Goal: Navigation & Orientation: Find specific page/section

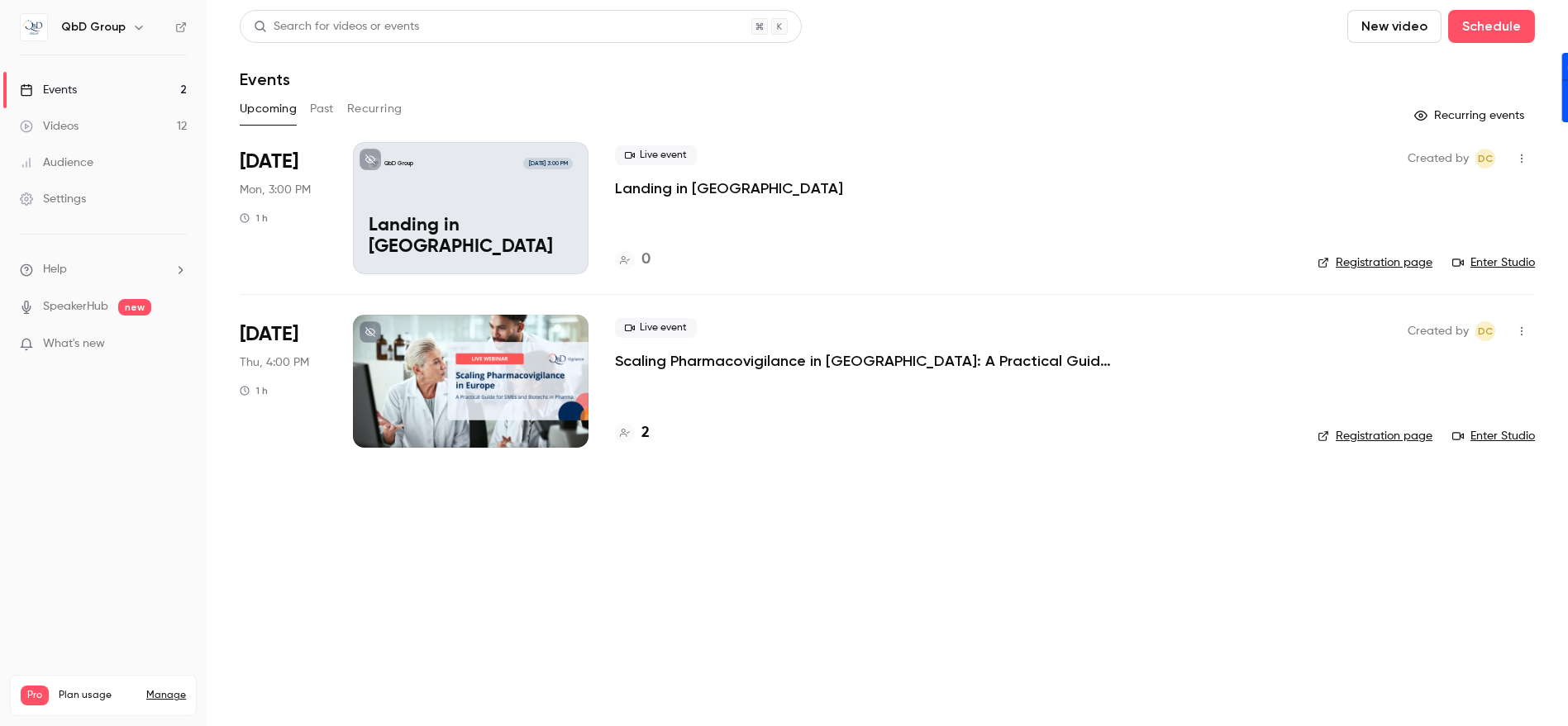
click at [467, 377] on div at bounding box center [471, 381] width 236 height 132
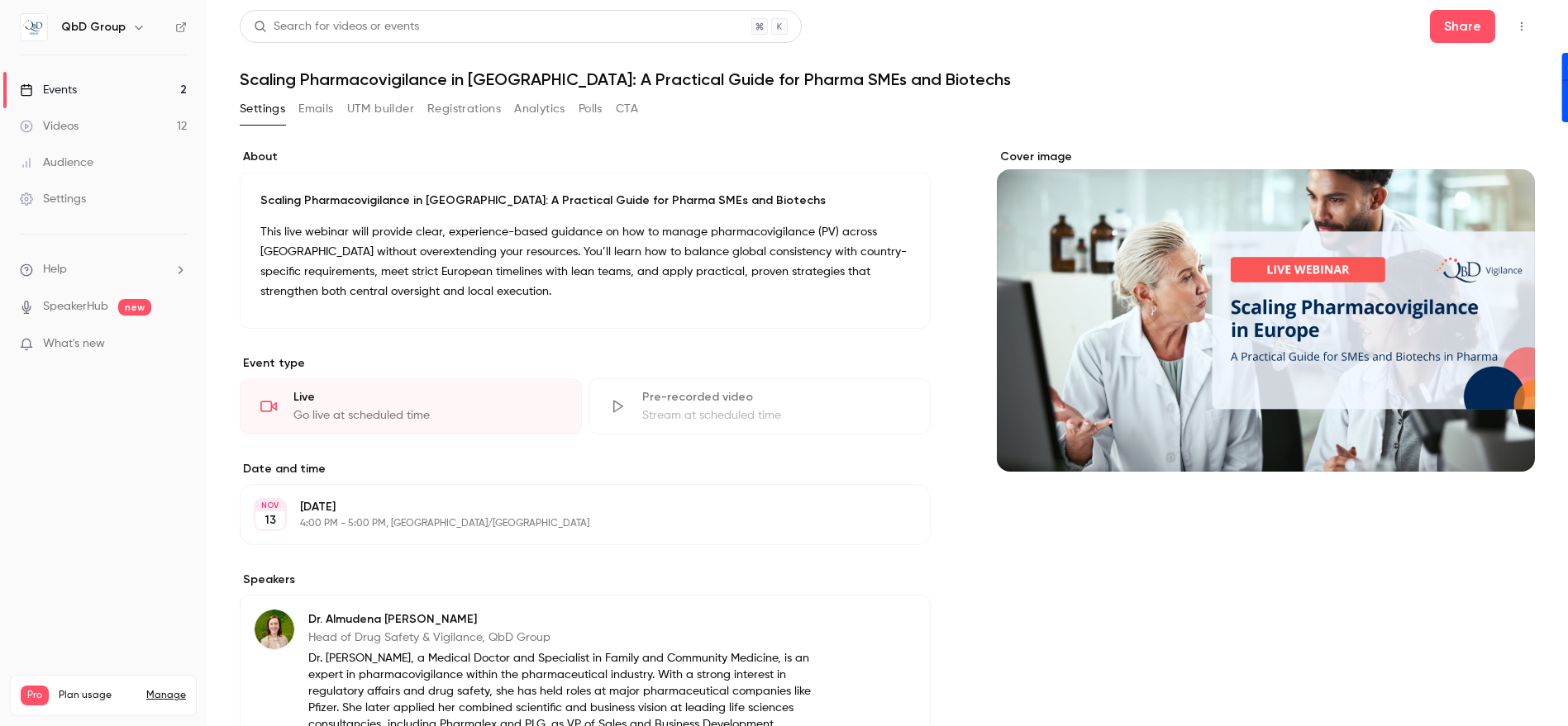
click at [316, 97] on button "Emails" at bounding box center [316, 108] width 34 height 27
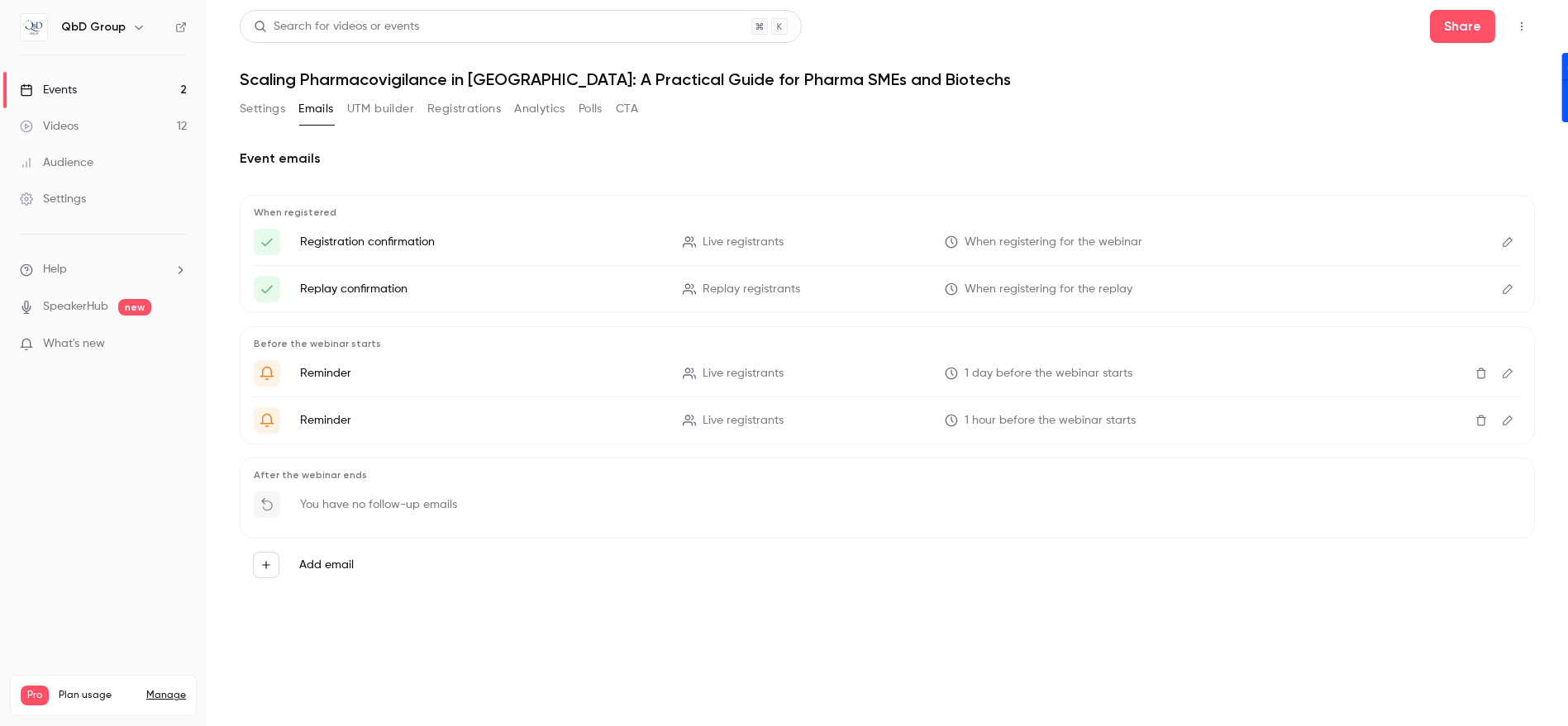
click at [63, 123] on div "Videos" at bounding box center [49, 126] width 59 height 16
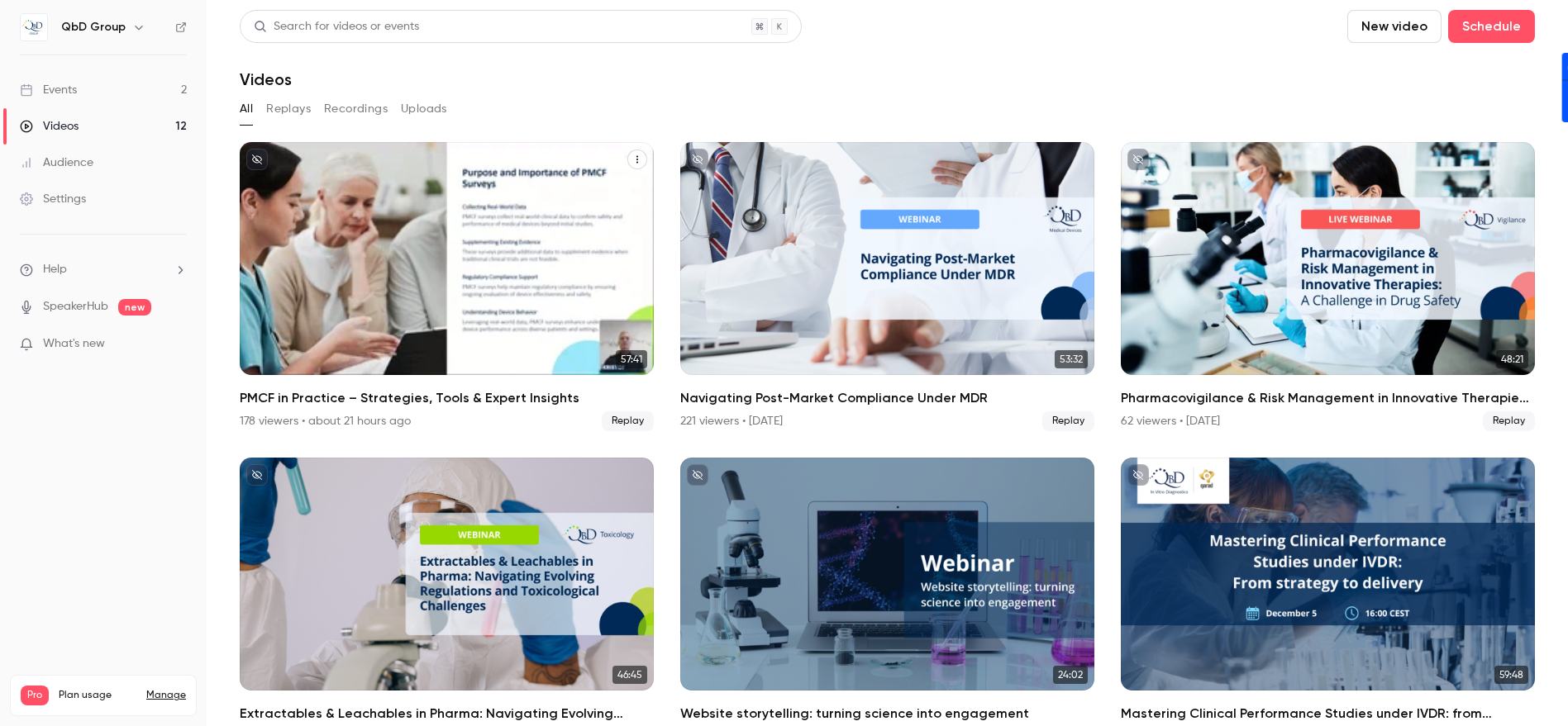
click at [520, 268] on div "PMCF in Practice – Strategies, Tools & Expert Insights" at bounding box center [447, 258] width 414 height 233
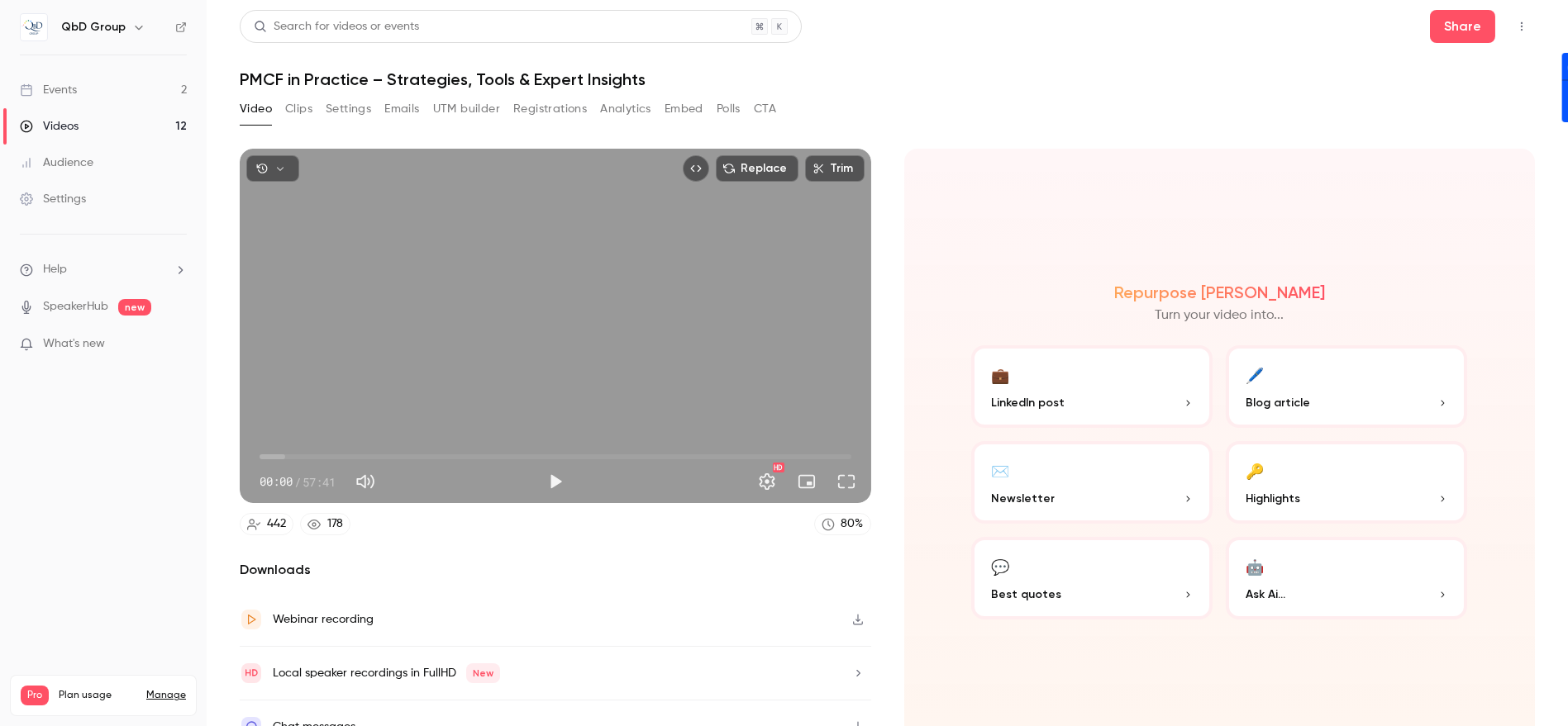
click at [409, 108] on button "Emails" at bounding box center [402, 108] width 34 height 27
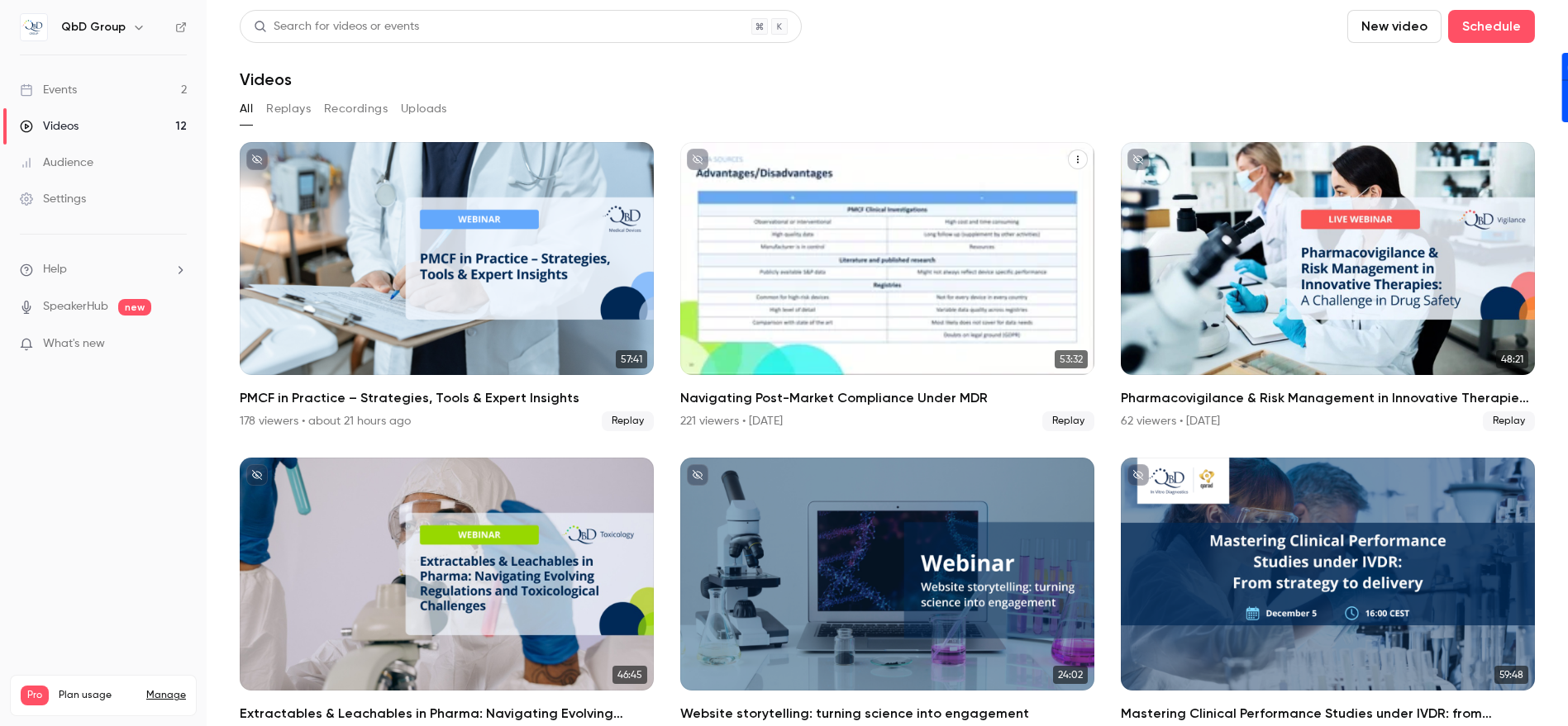
click at [762, 230] on div "Navigating Post-Market Compliance Under MDR" at bounding box center [887, 258] width 414 height 233
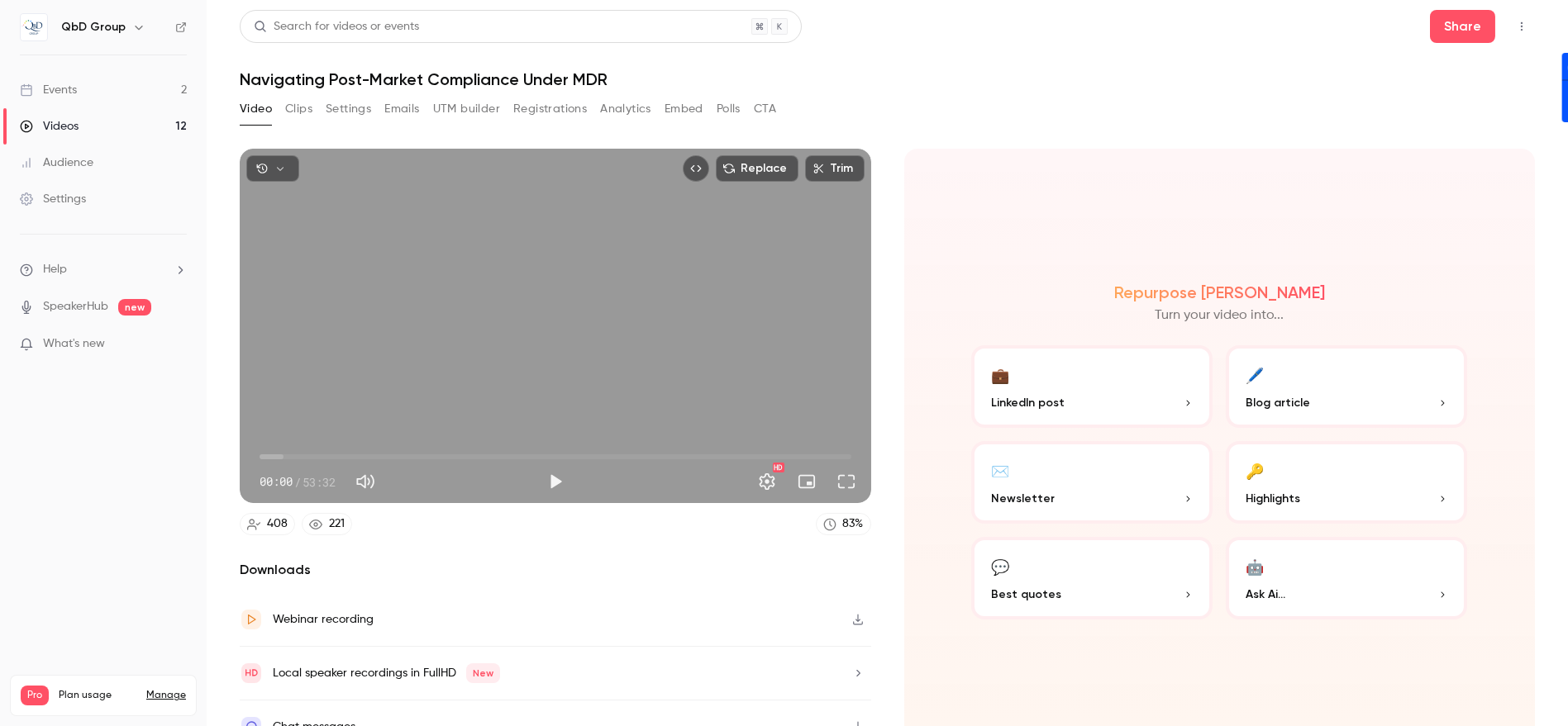
click at [414, 105] on button "Emails" at bounding box center [402, 108] width 34 height 27
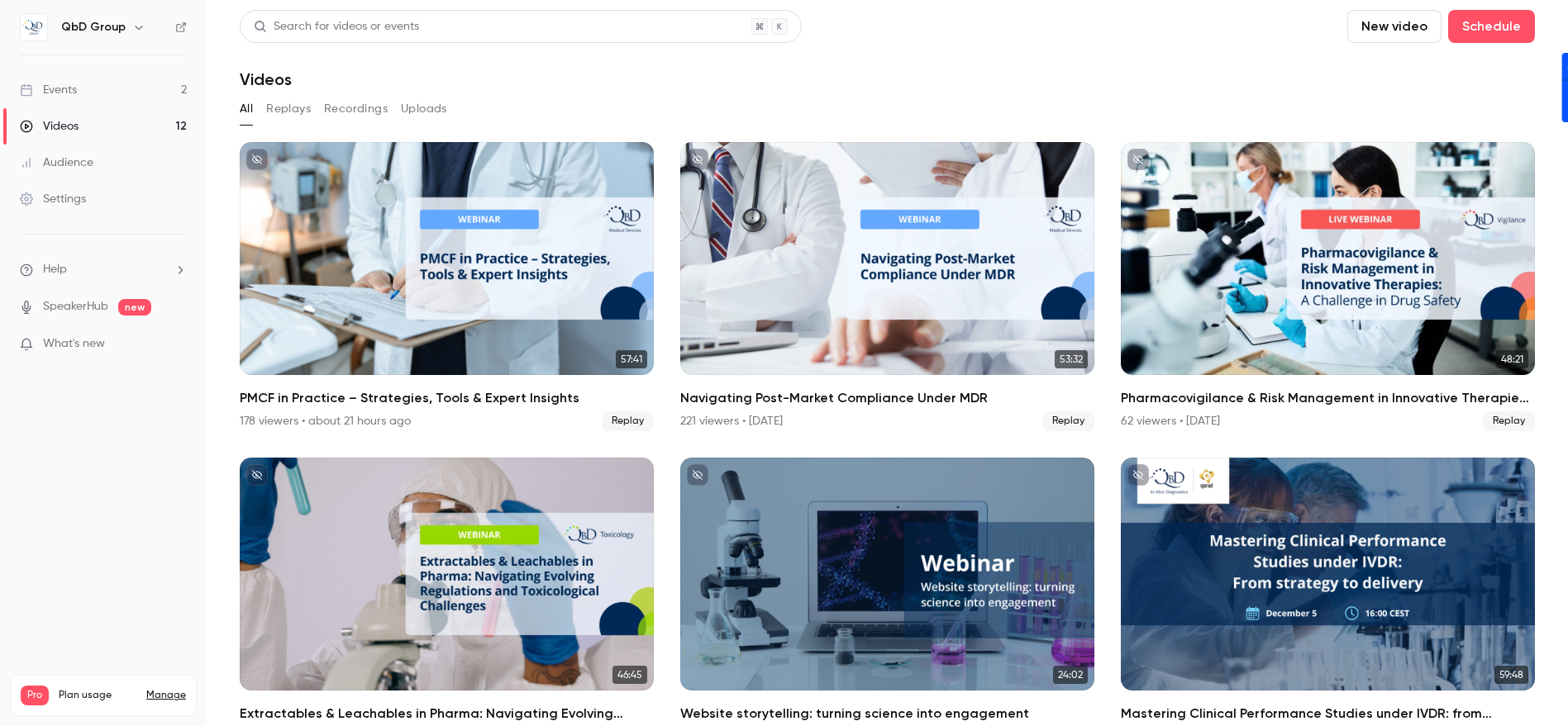
click at [76, 120] on div "Videos" at bounding box center [49, 126] width 59 height 16
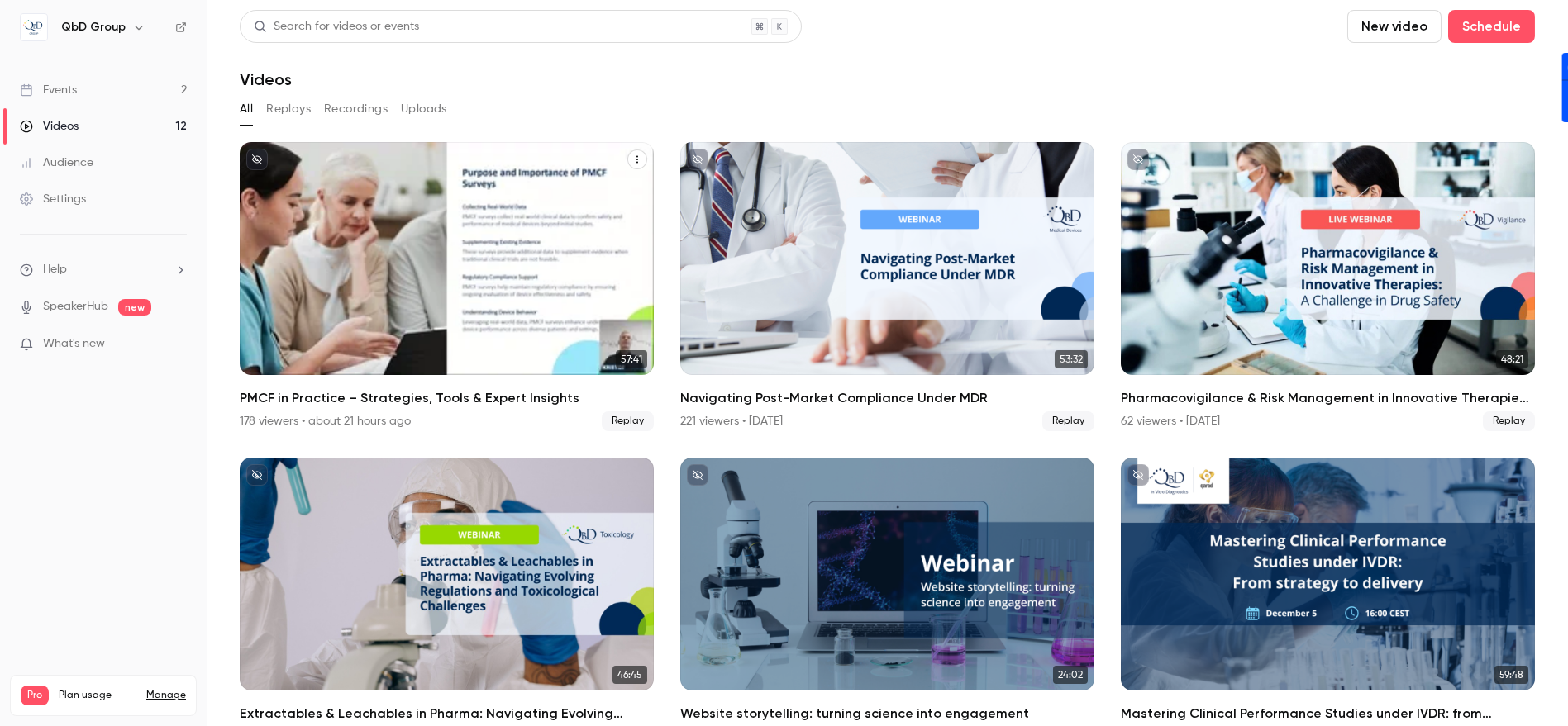
click at [406, 238] on div "PMCF in Practice – Strategies, Tools & Expert Insights" at bounding box center [447, 258] width 414 height 233
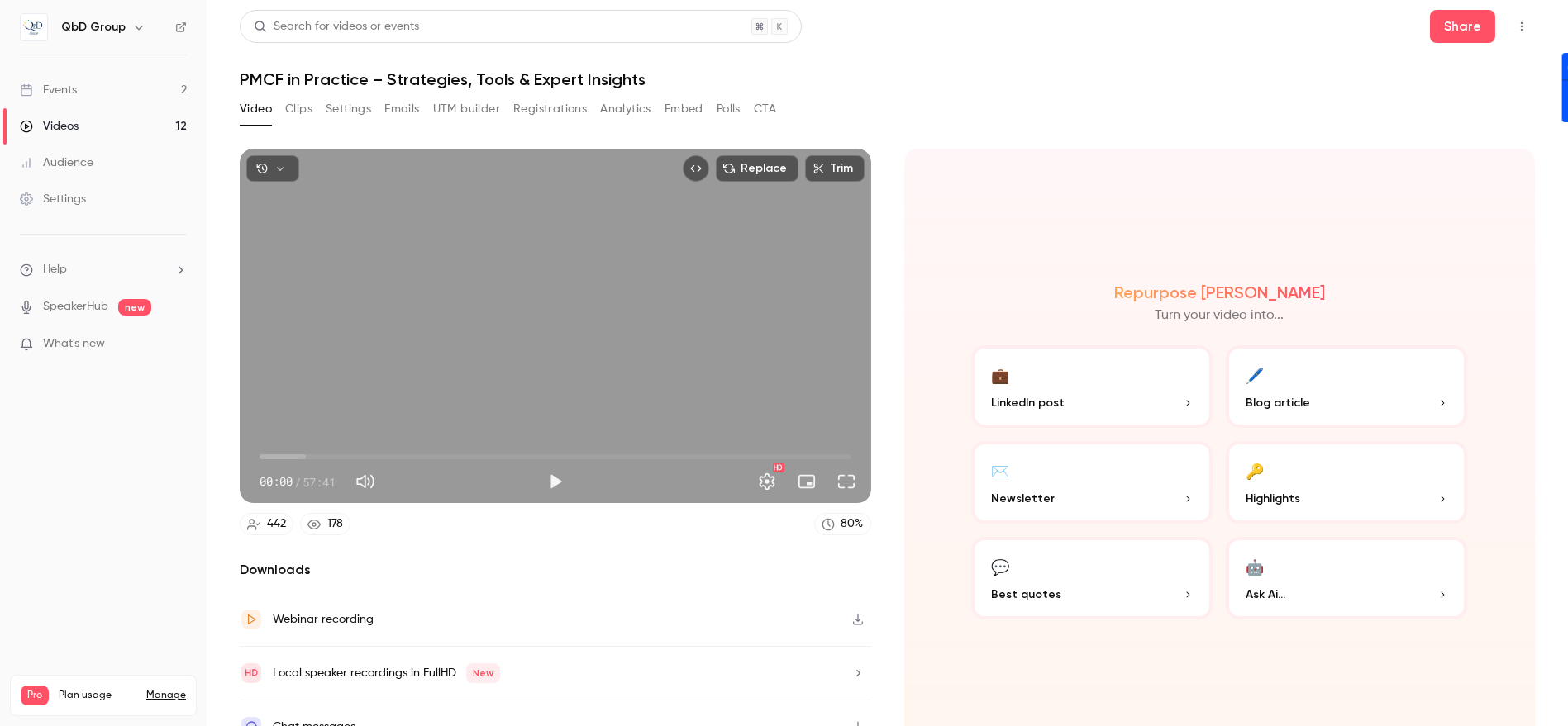
click at [409, 104] on button "Emails" at bounding box center [402, 108] width 34 height 27
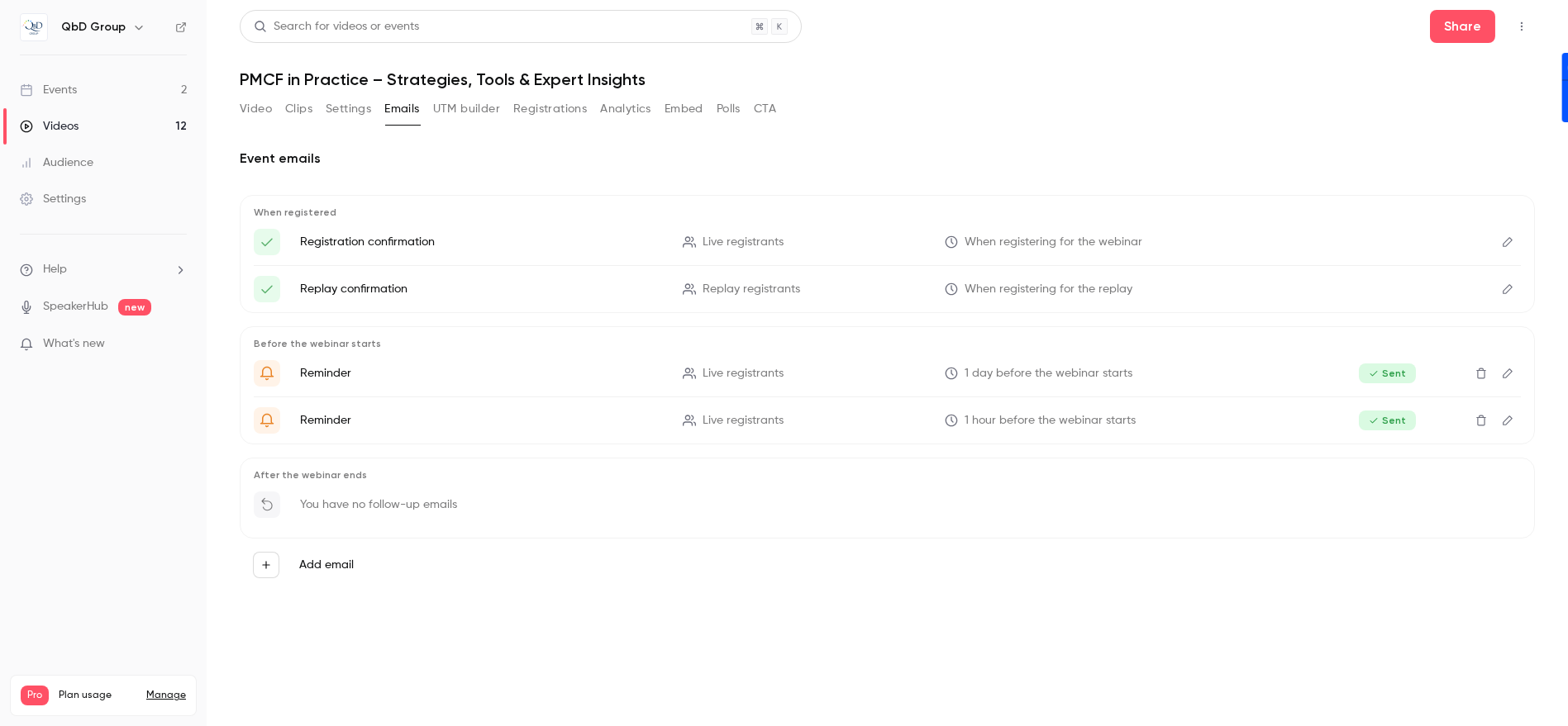
click at [684, 109] on button "Embed" at bounding box center [683, 108] width 39 height 27
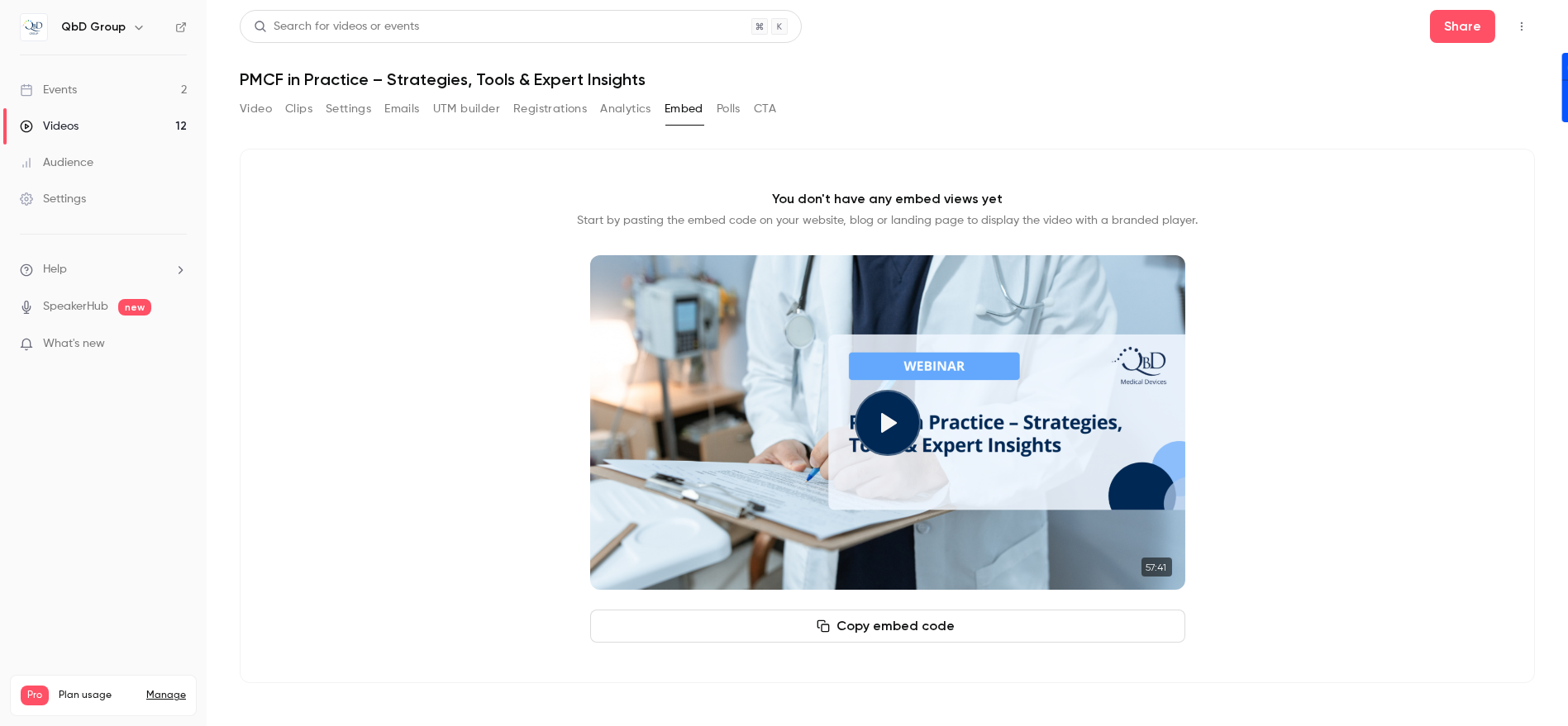
click at [349, 114] on button "Settings" at bounding box center [349, 108] width 46 height 27
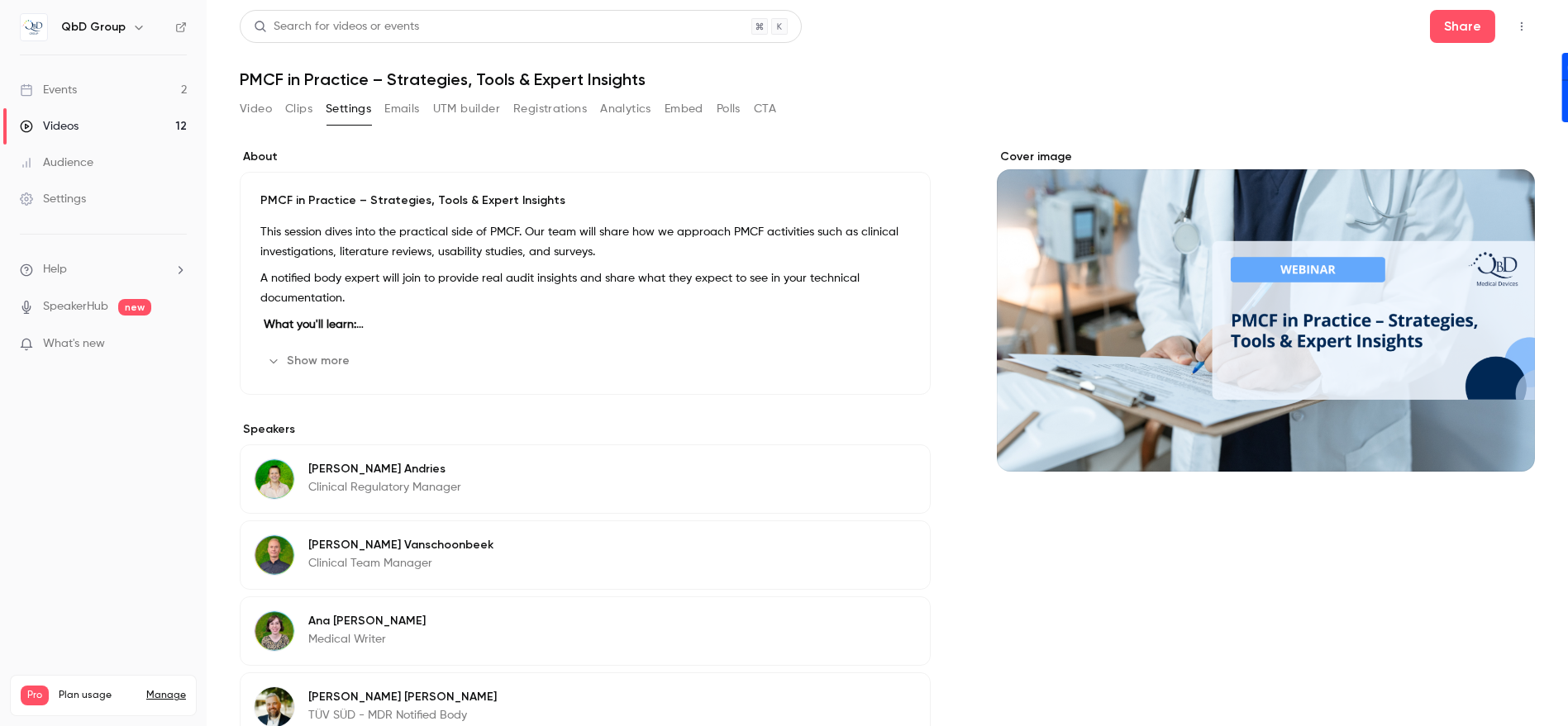
click at [268, 110] on button "Video" at bounding box center [256, 108] width 32 height 27
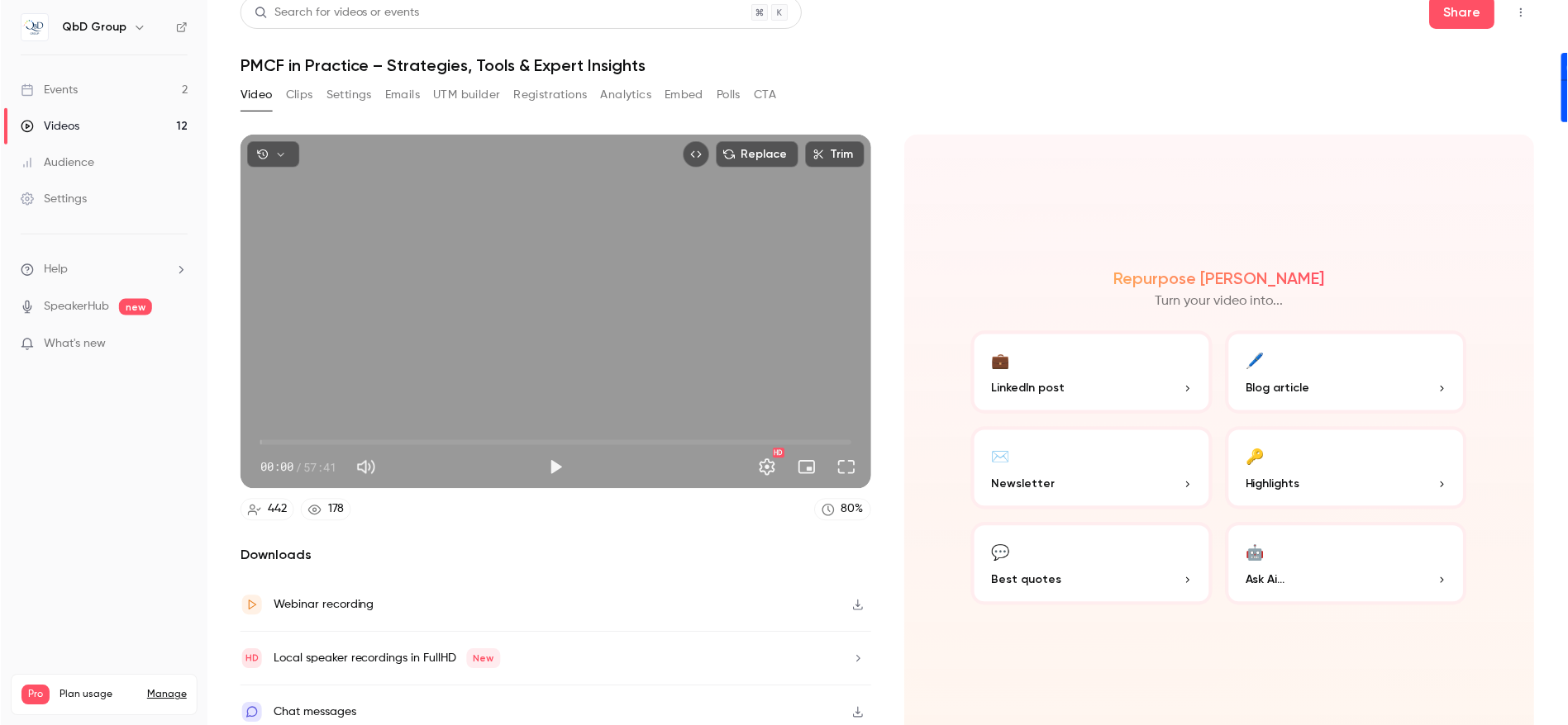
scroll to position [22, 0]
